Goal: Task Accomplishment & Management: Manage account settings

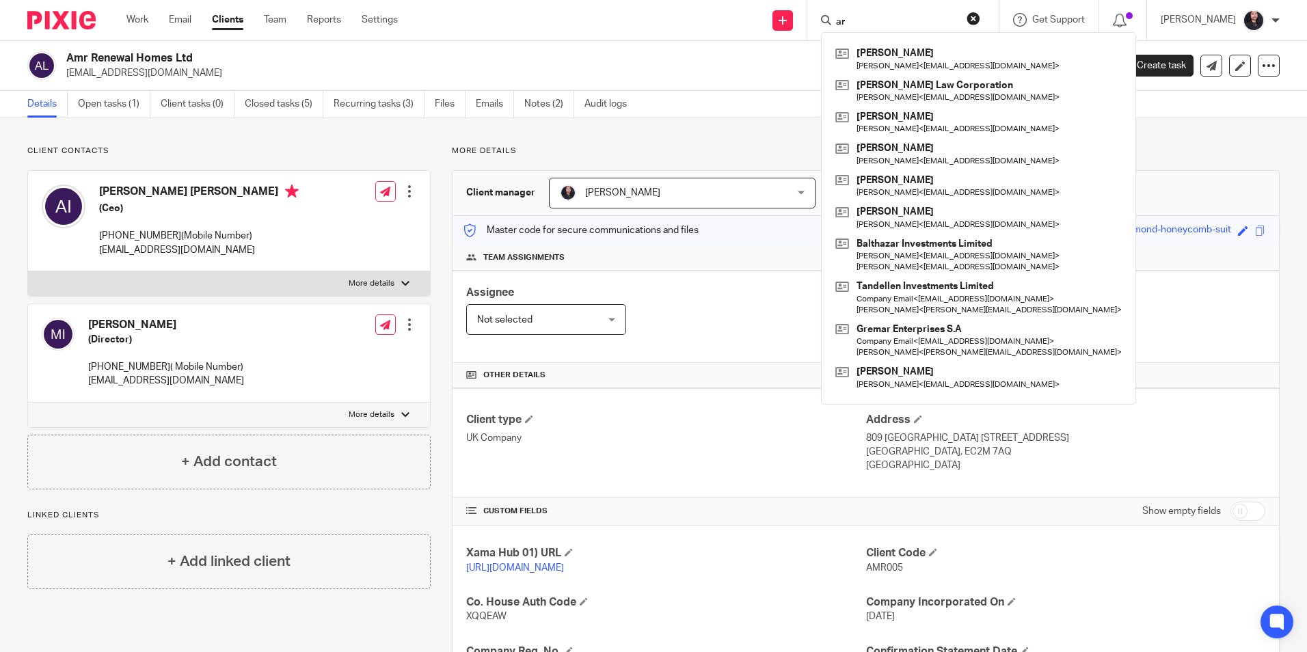
type input "a"
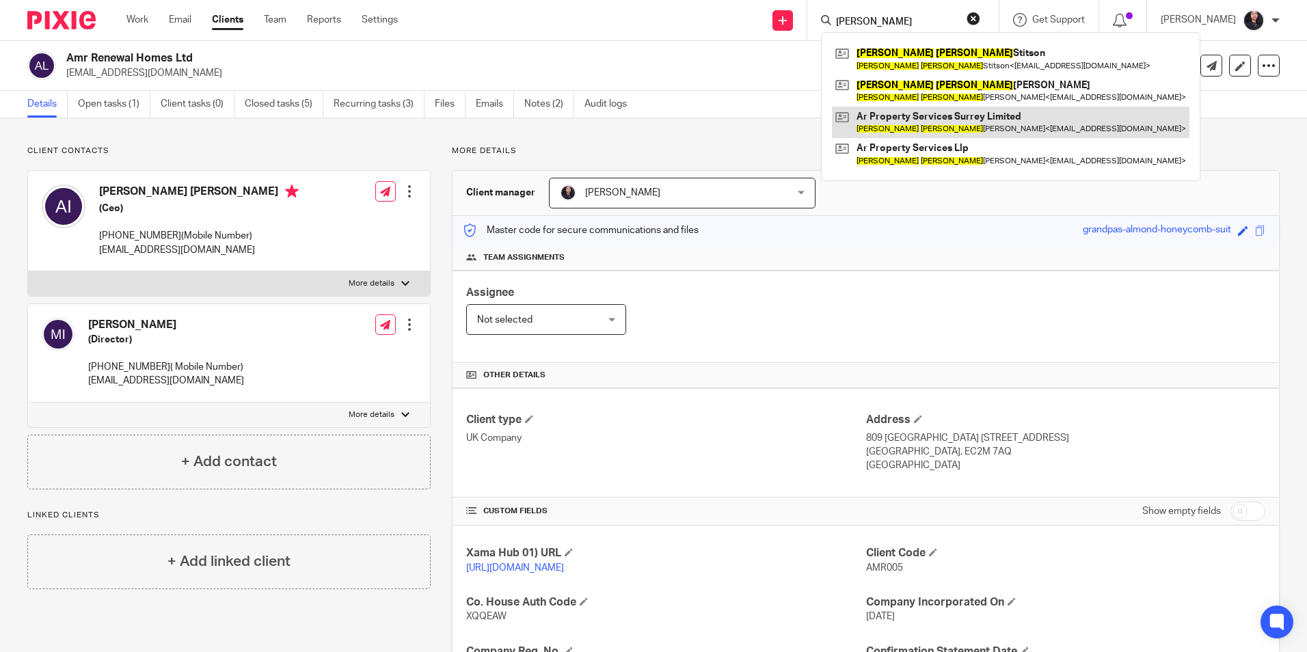
type input "andrew john"
click at [120, 110] on link "Open tasks (1)" at bounding box center [114, 104] width 72 height 27
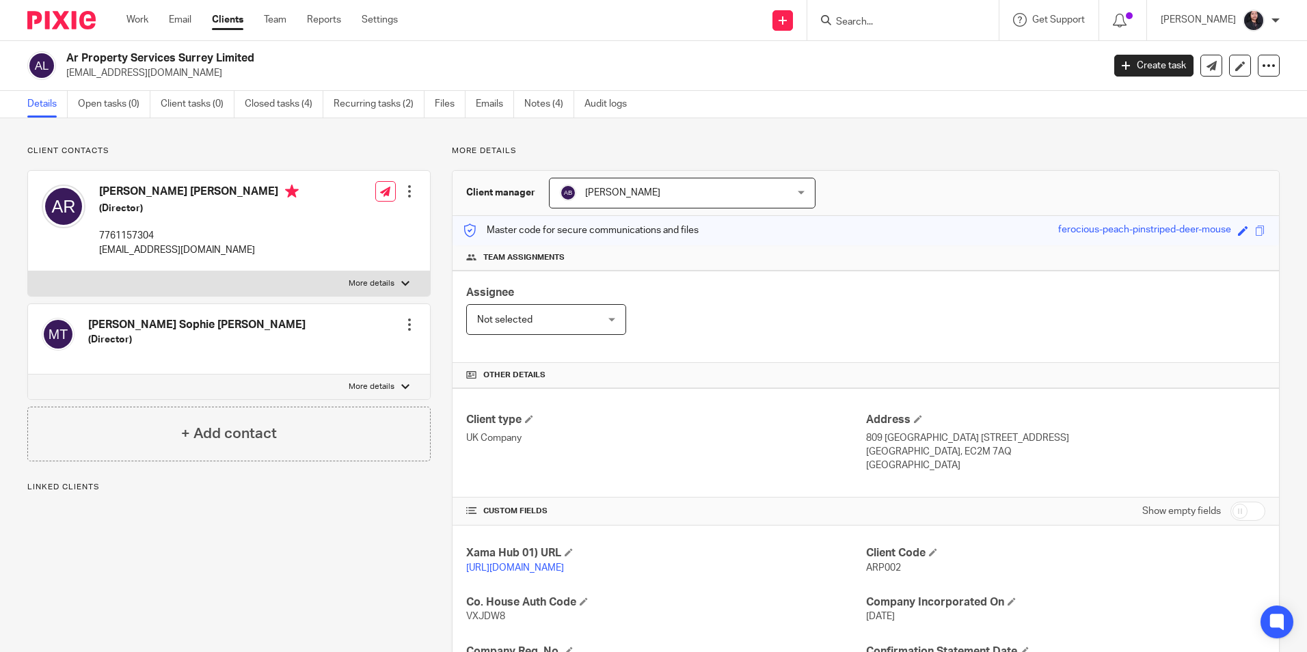
click at [251, 118] on div "Details Open tasks (0) Client tasks (0) Closed tasks (4) Recurring tasks (2) Fi…" at bounding box center [653, 104] width 1307 height 27
click at [261, 115] on link "Closed tasks (4)" at bounding box center [284, 104] width 79 height 27
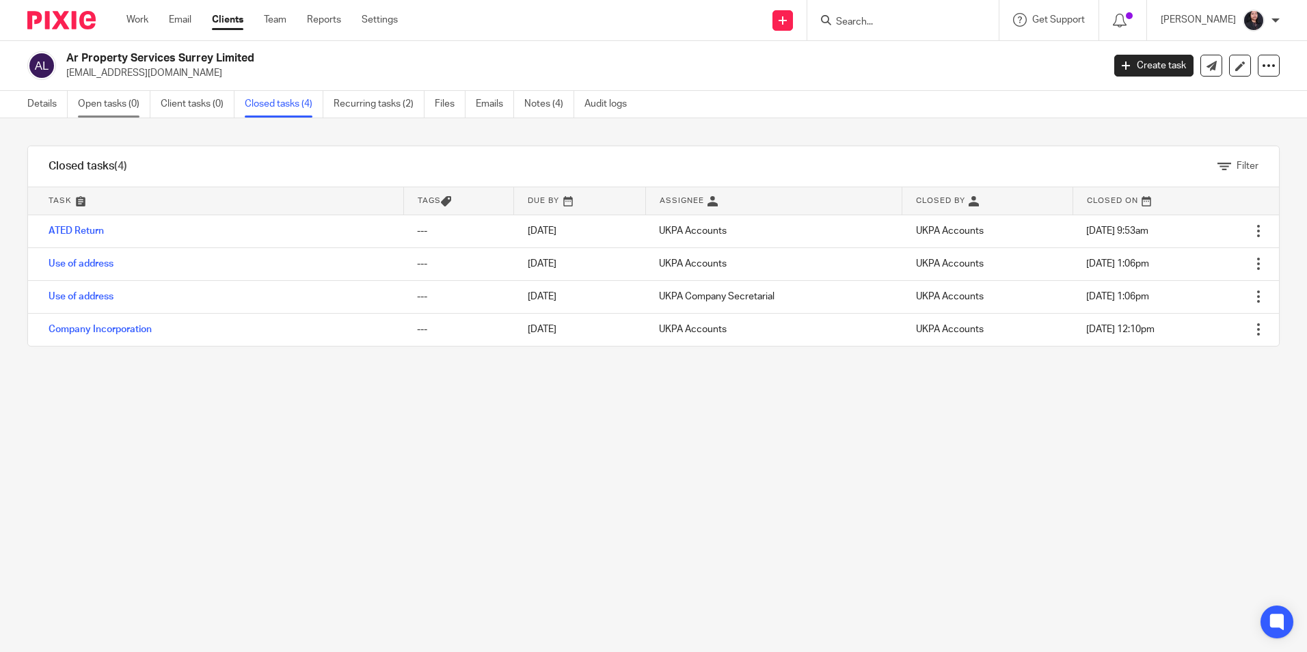
click at [110, 113] on link "Open tasks (0)" at bounding box center [114, 104] width 72 height 27
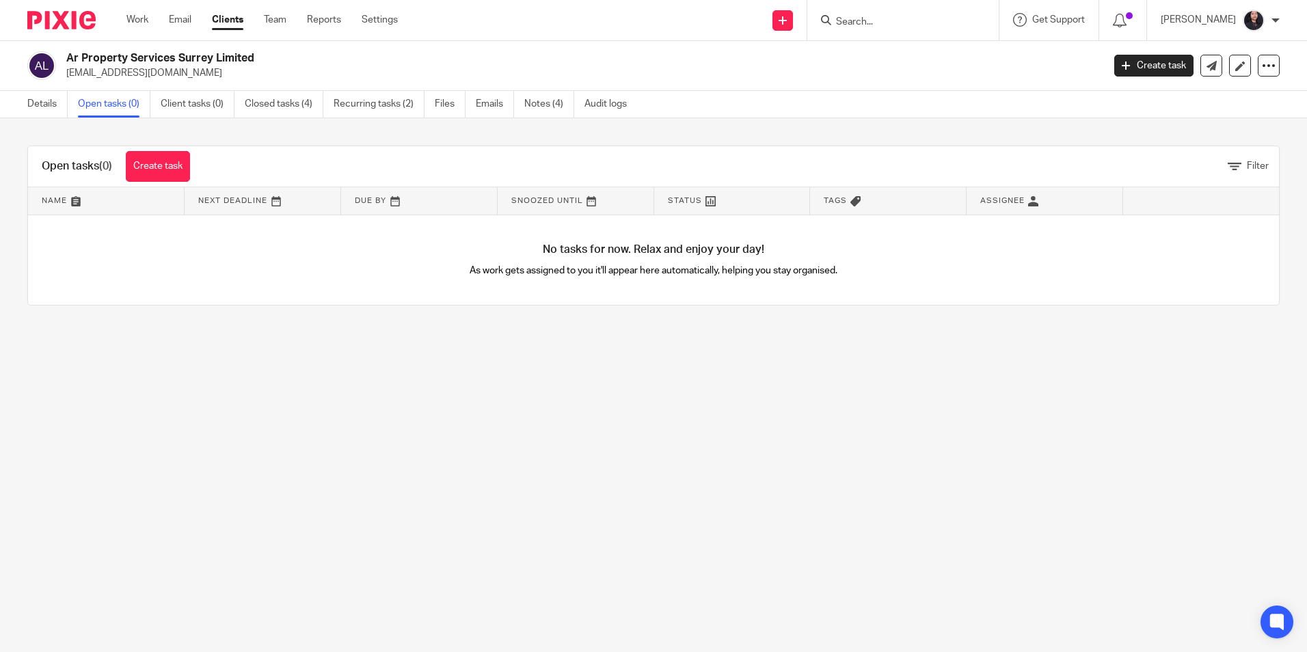
click at [857, 28] on input "Search" at bounding box center [895, 22] width 123 height 12
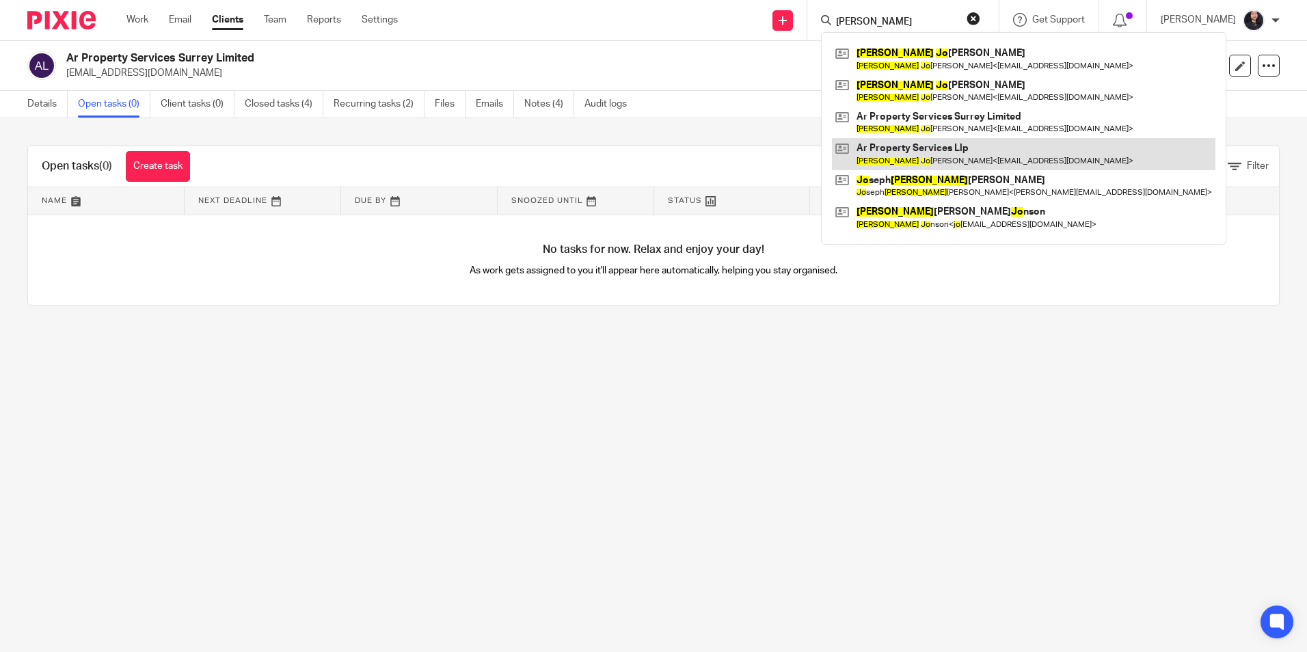
type input "andrew jo"
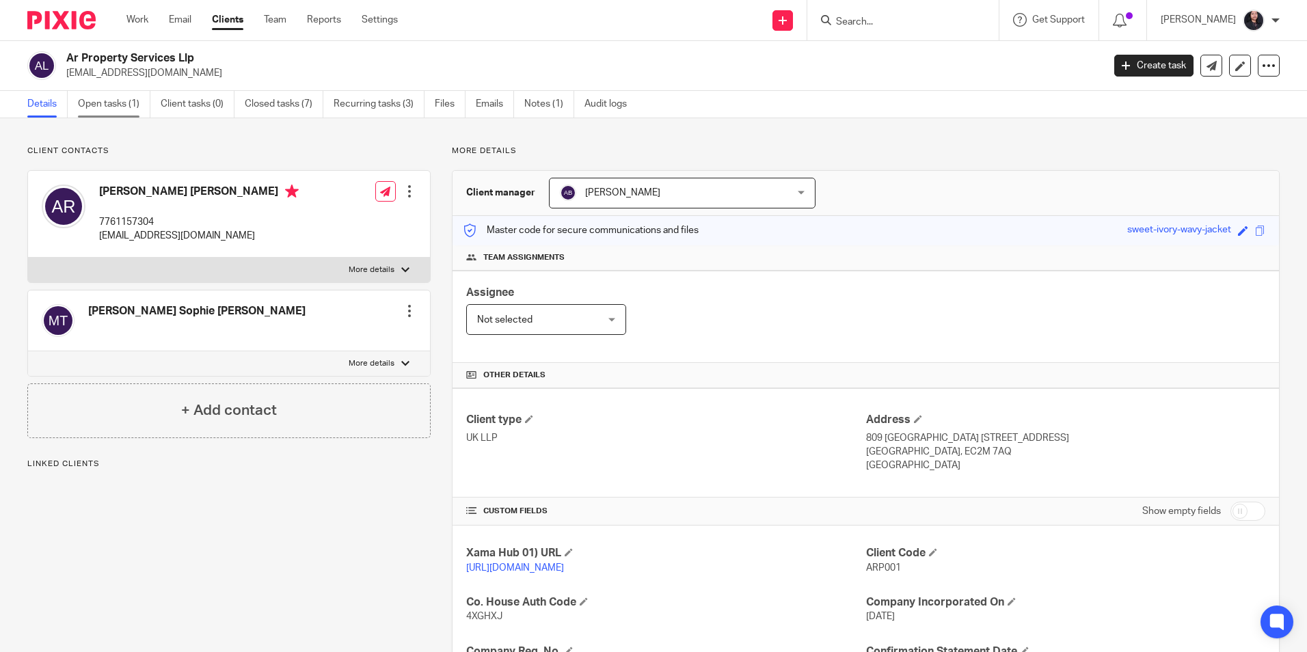
drag, startPoint x: 0, startPoint y: 0, endPoint x: 118, endPoint y: 111, distance: 162.4
click at [118, 111] on link "Open tasks (1)" at bounding box center [114, 104] width 72 height 27
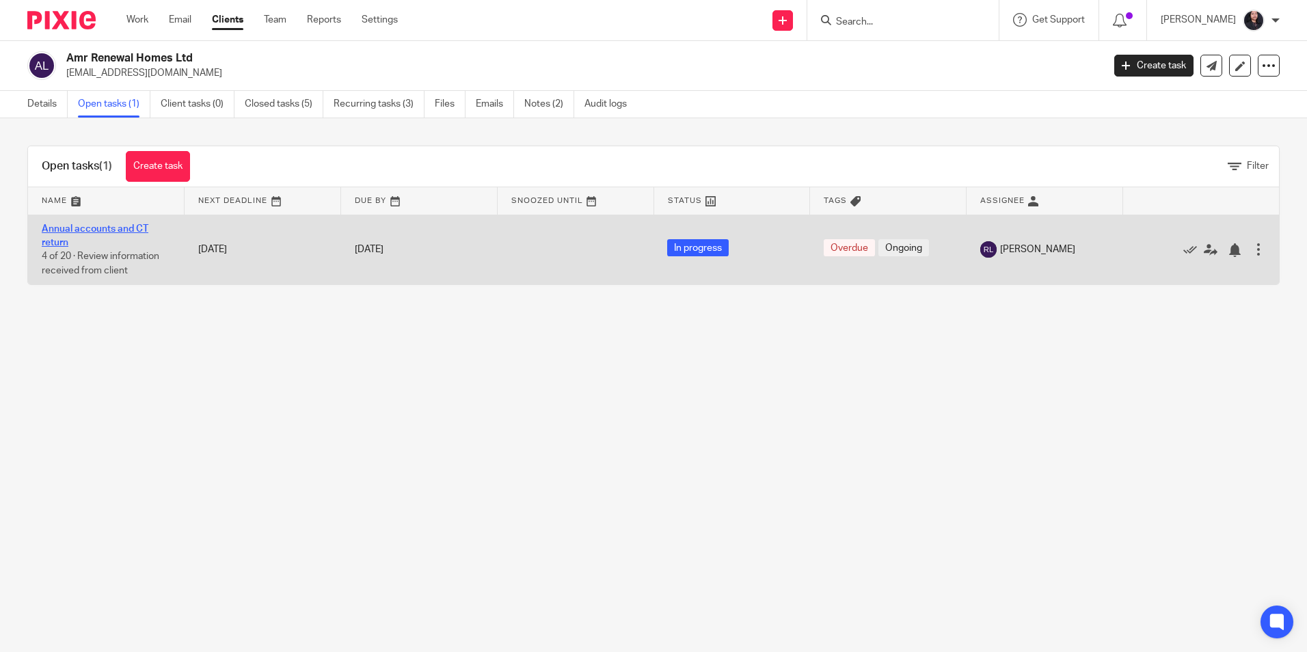
click at [108, 224] on link "Annual accounts and CT return" at bounding box center [95, 235] width 107 height 23
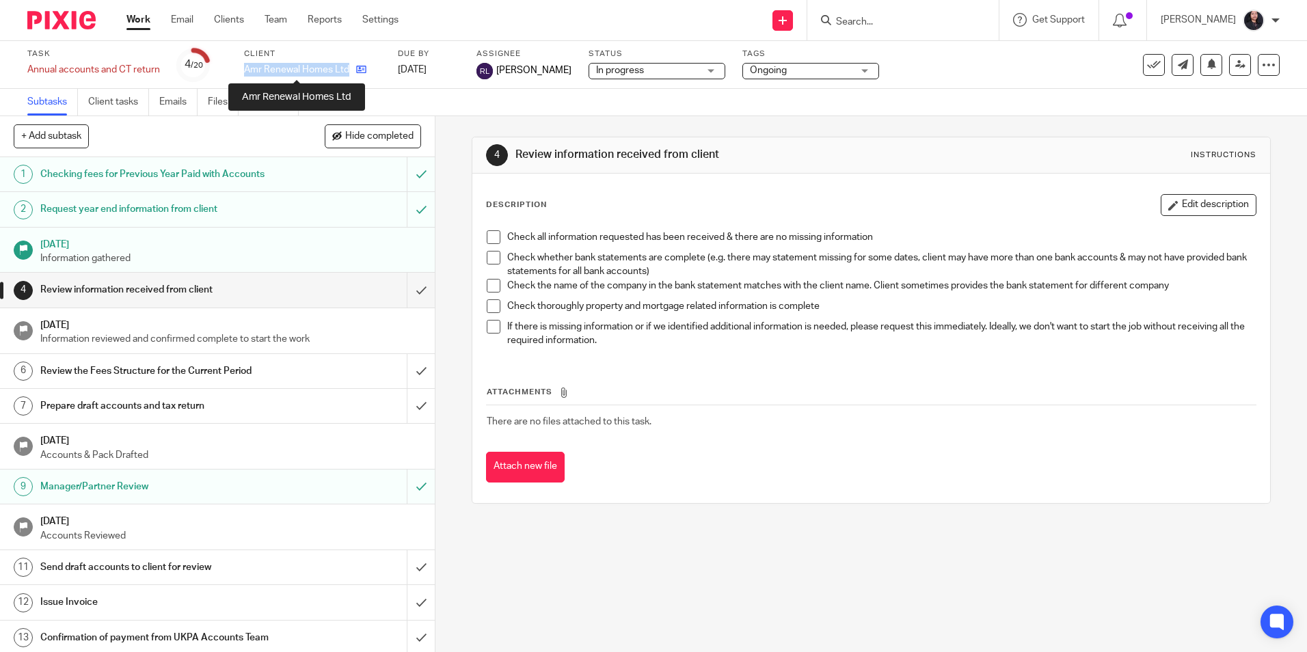
drag, startPoint x: 244, startPoint y: 68, endPoint x: 351, endPoint y: 68, distance: 106.6
click at [351, 68] on div "Amr Renewal Homes Ltd" at bounding box center [312, 70] width 137 height 14
drag, startPoint x: 351, startPoint y: 68, endPoint x: 341, endPoint y: 68, distance: 9.6
copy div "Amr Renewal Homes Ltd"
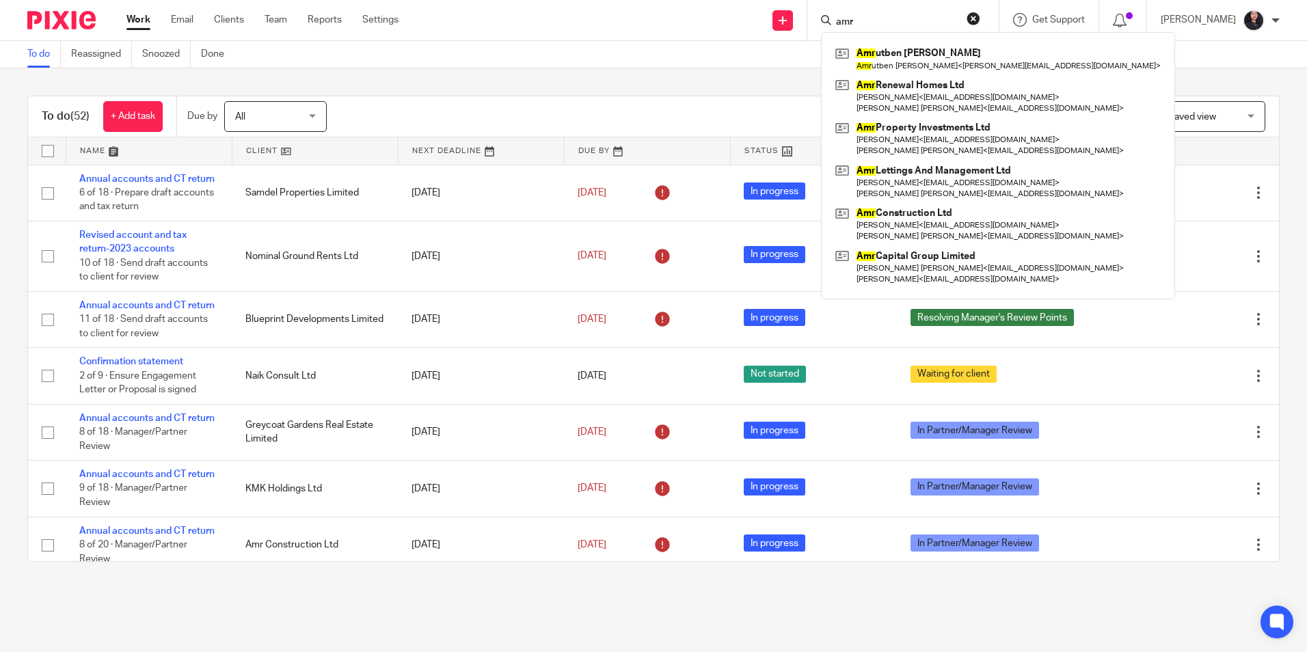
click at [400, 29] on div "Work Email Clients Team Reports Settings Work Email Clients Team Reports Settin…" at bounding box center [266, 20] width 306 height 40
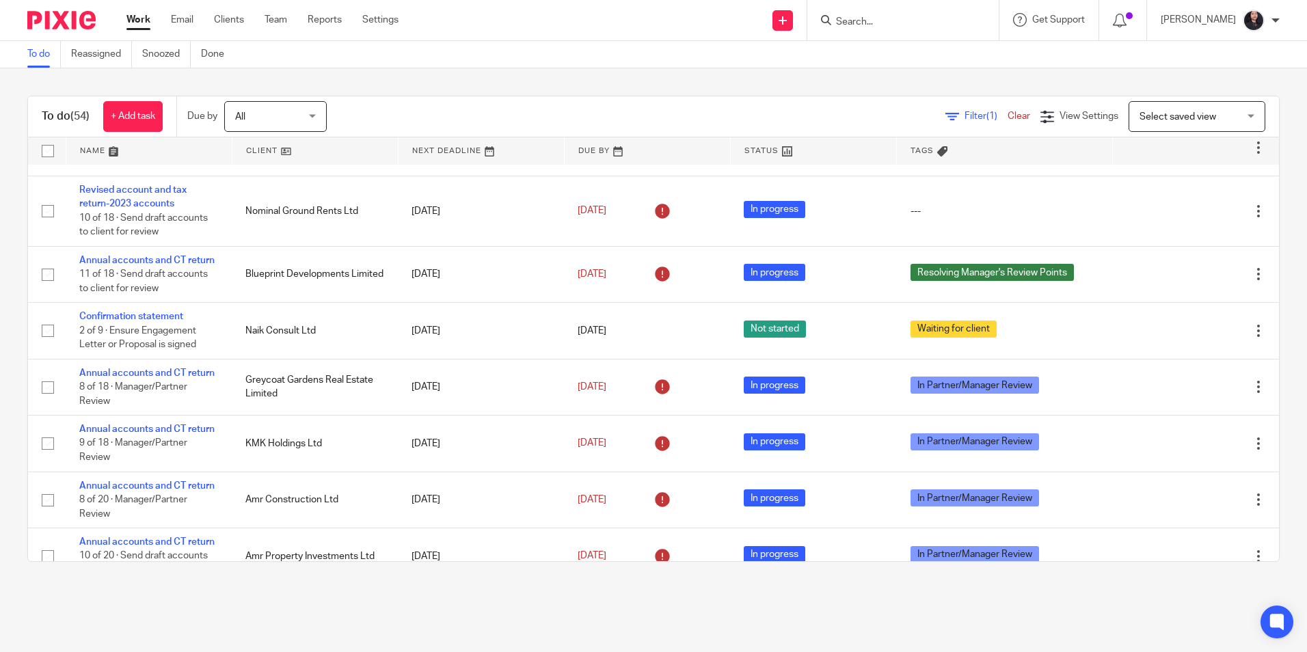
scroll to position [68, 0]
